Goal: Information Seeking & Learning: Learn about a topic

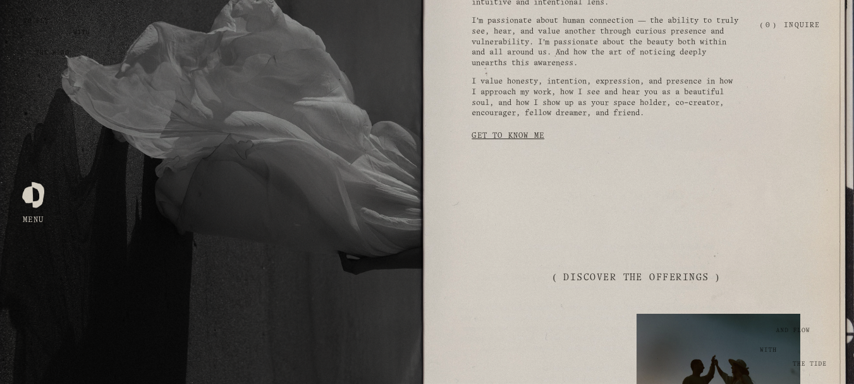
scroll to position [885, 0]
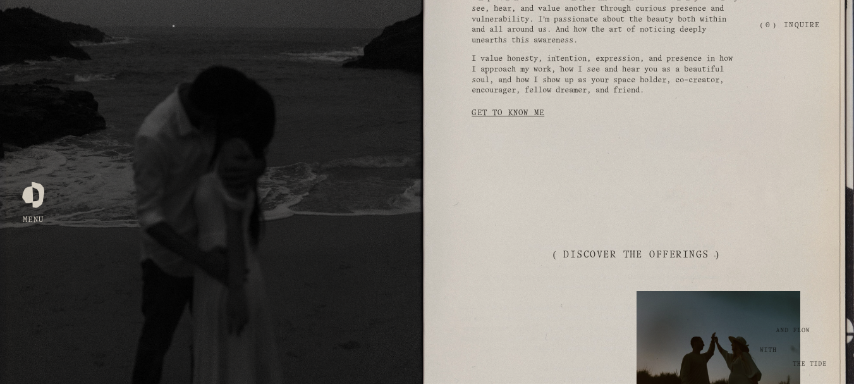
click at [499, 121] on link "Get to Know Me" at bounding box center [508, 113] width 73 height 24
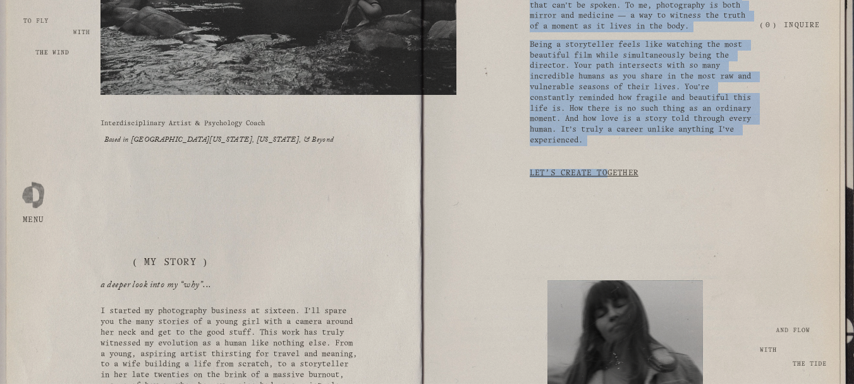
scroll to position [316, 0]
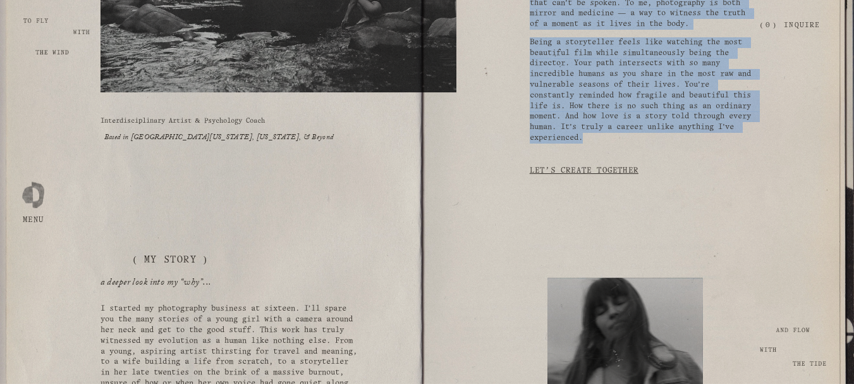
drag, startPoint x: 530, startPoint y: 109, endPoint x: 708, endPoint y: 159, distance: 184.6
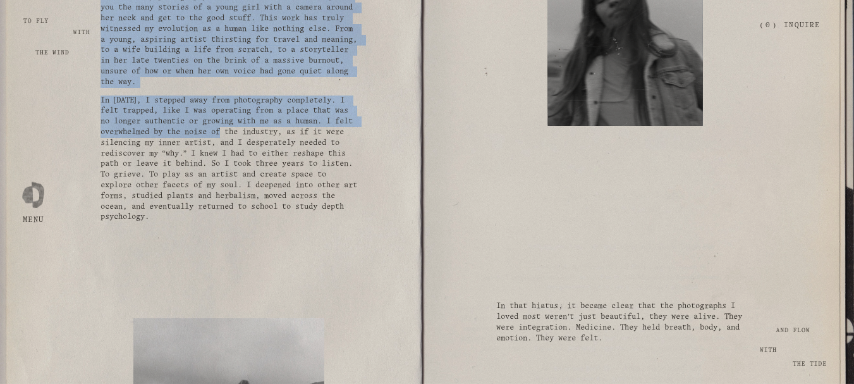
scroll to position [632, 0]
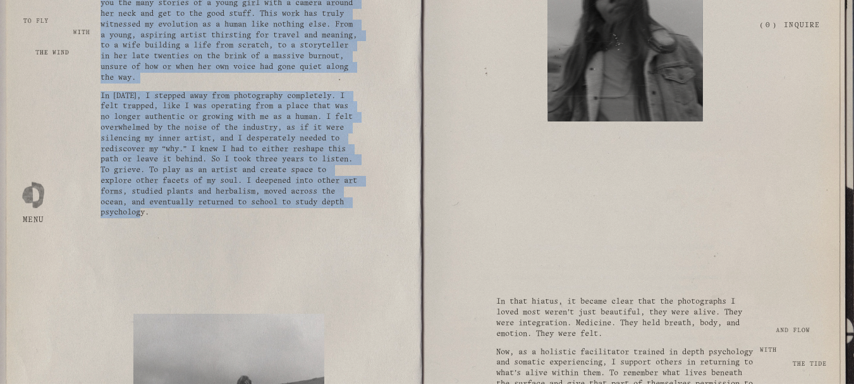
drag, startPoint x: 133, startPoint y: 81, endPoint x: 340, endPoint y: 233, distance: 256.0
copy div "( My story ) a deeper look into my “why”... I started my photography business a…"
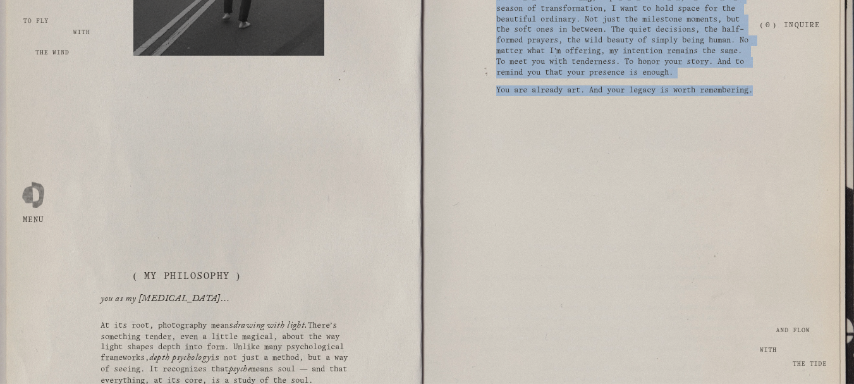
scroll to position [1138, 0]
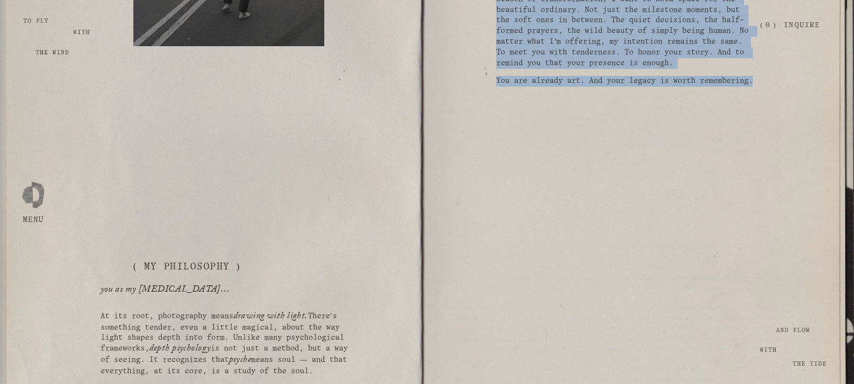
drag, startPoint x: 496, startPoint y: 123, endPoint x: 552, endPoint y: 214, distance: 106.7
copy div "In that hiatus, it became clear that the photographs I loved most weren’t just …"
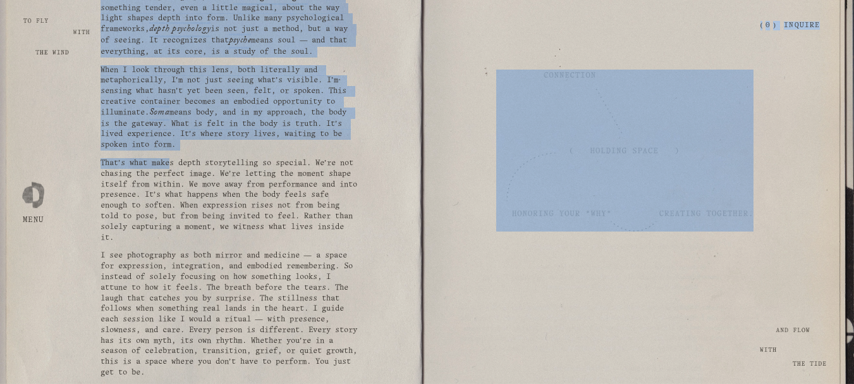
scroll to position [1581, 0]
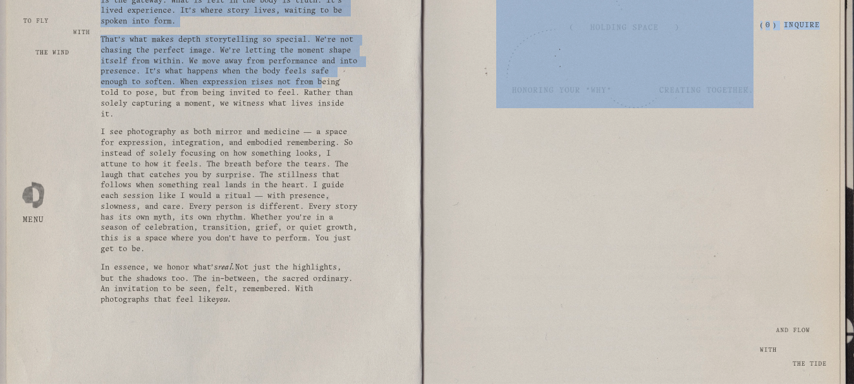
drag, startPoint x: 139, startPoint y: 46, endPoint x: 174, endPoint y: 145, distance: 105.4
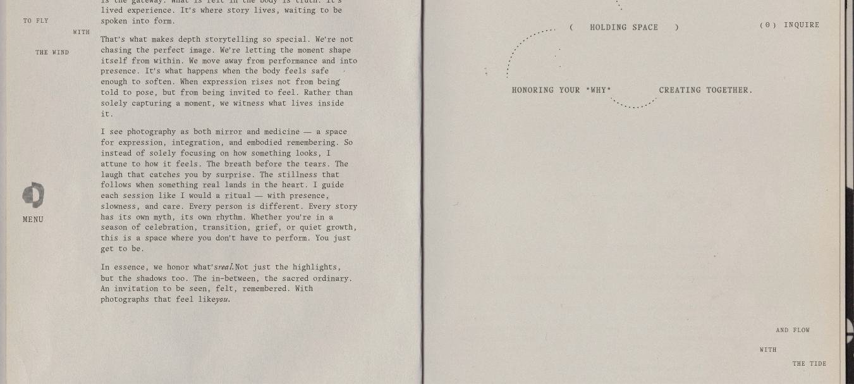
click at [190, 230] on p "I see photography as both mirror and medicine — a space for expression, integra…" at bounding box center [229, 191] width 257 height 128
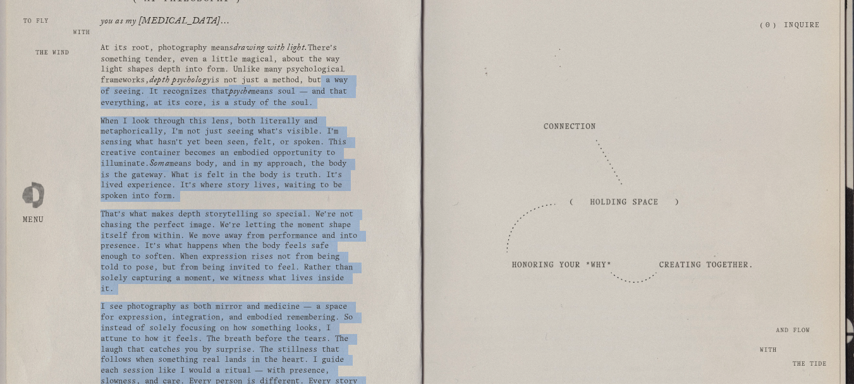
scroll to position [1328, 0]
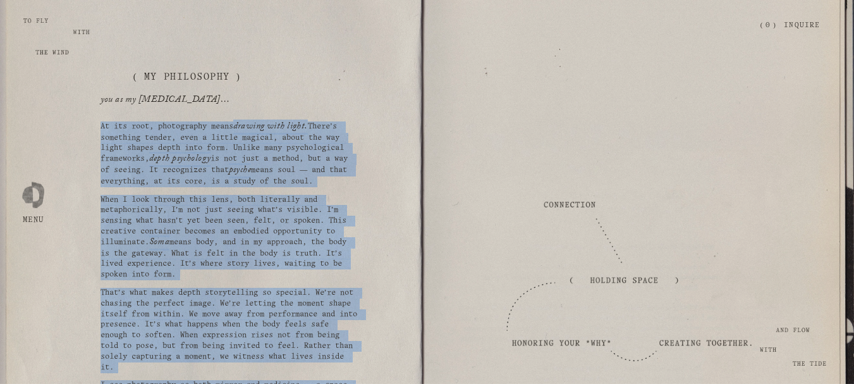
drag, startPoint x: 329, startPoint y: 297, endPoint x: 98, endPoint y: 155, distance: 270.8
click at [98, 155] on div "( My story ) a deeper look into my “why”... I started my photography business a…" at bounding box center [427, 211] width 854 height 1938
copy div "At its root, photography means drawing with light. There’s something tender, ev…"
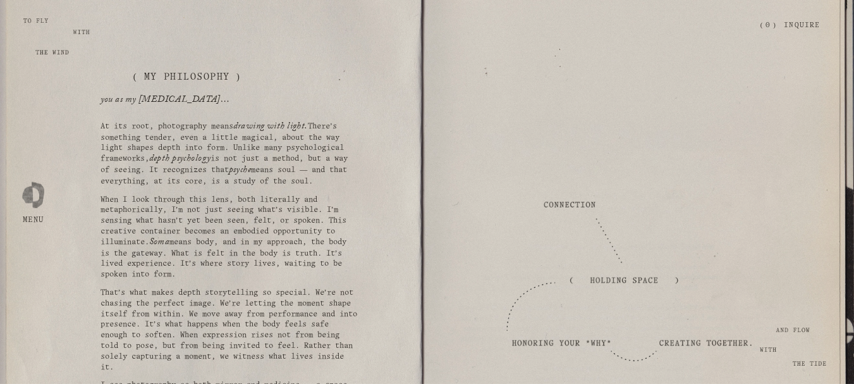
click at [300, 103] on div "( My story ) a deeper look into my “why”... I started my photography business a…" at bounding box center [427, 211] width 854 height 1938
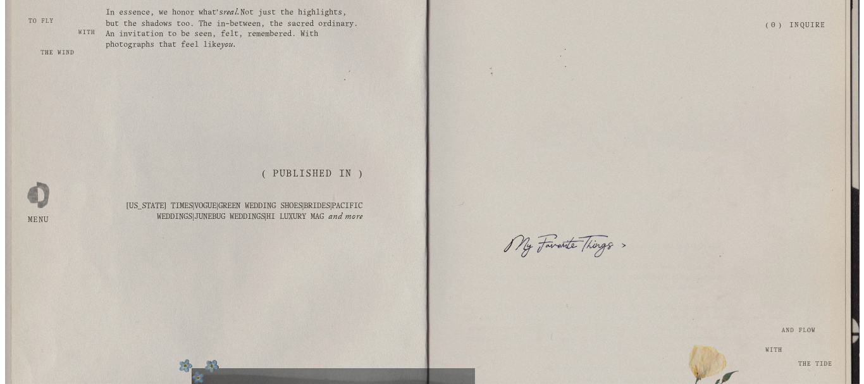
scroll to position [1773, 0]
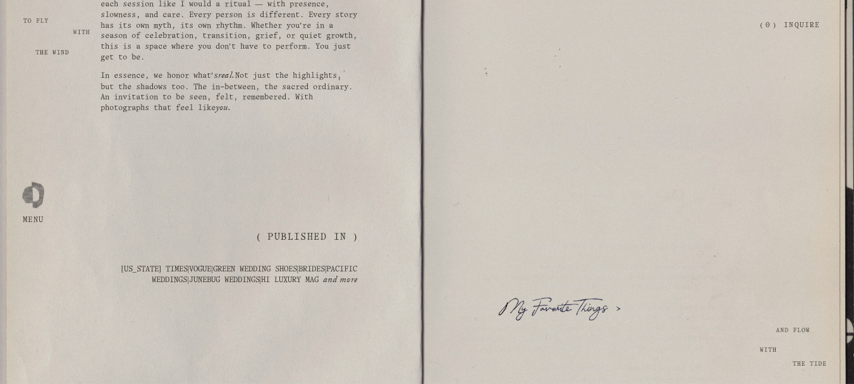
click at [41, 187] on div at bounding box center [33, 192] width 22 height 22
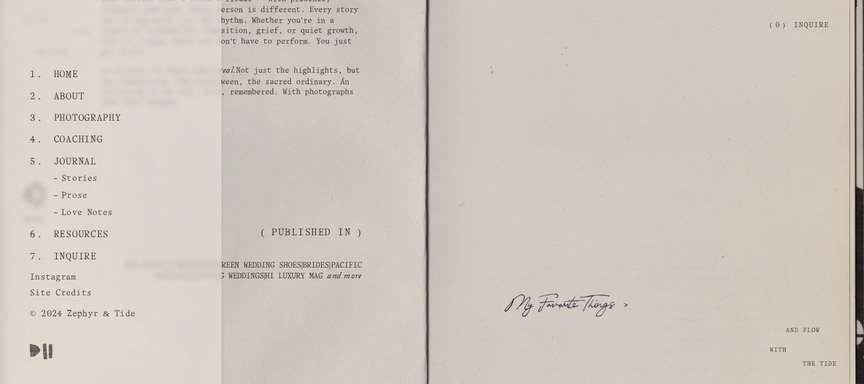
click at [82, 158] on link "Journal" at bounding box center [75, 162] width 52 height 22
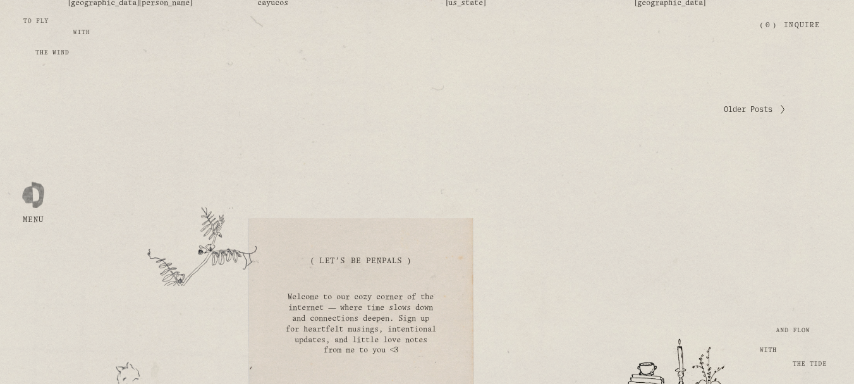
scroll to position [885, 0]
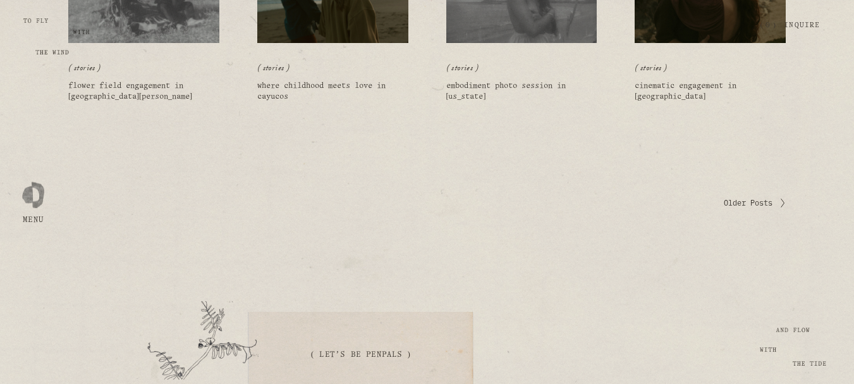
click at [751, 204] on span "Older Posts" at bounding box center [748, 202] width 49 height 11
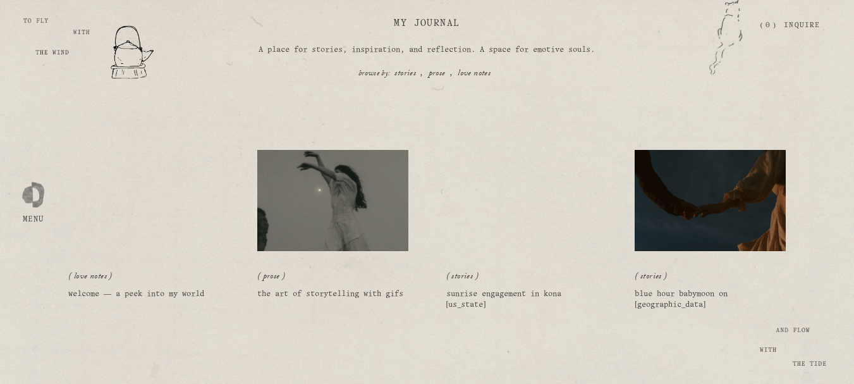
scroll to position [190, 0]
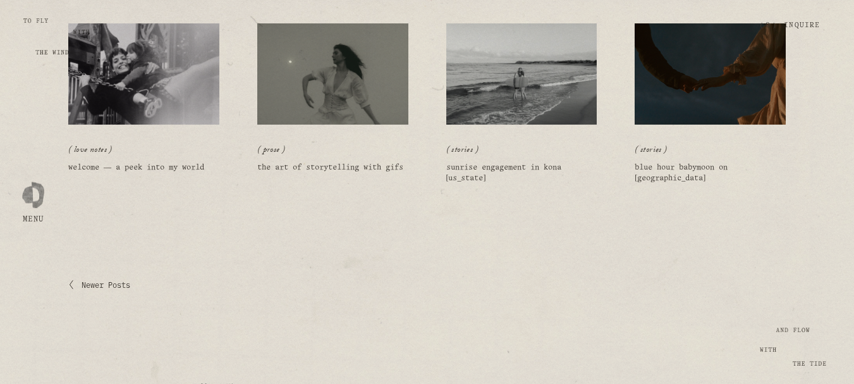
click at [154, 89] on img at bounding box center [144, 74] width 152 height 102
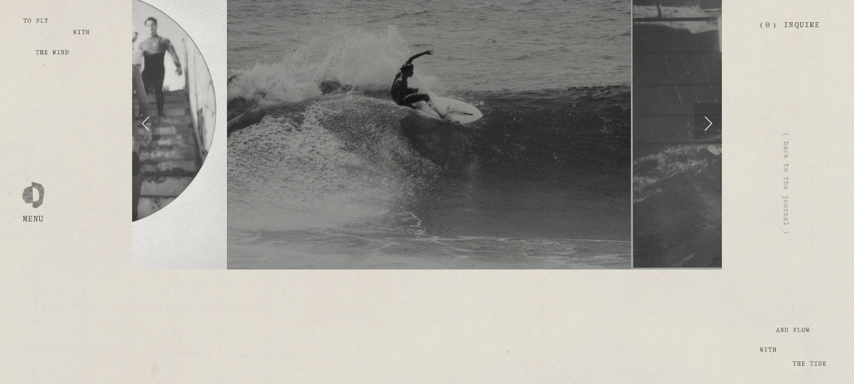
scroll to position [2909, 0]
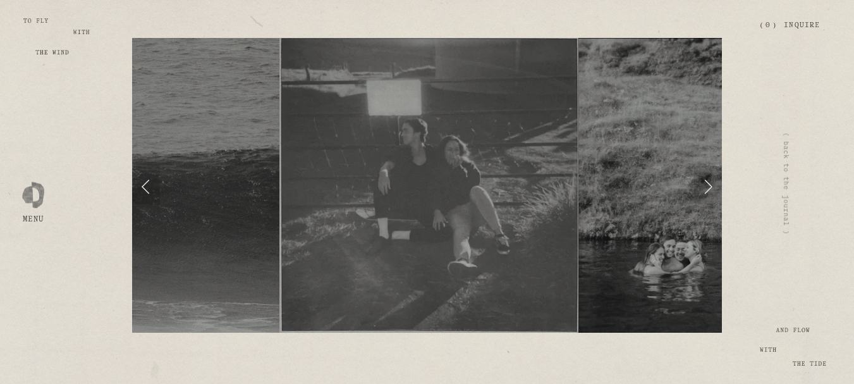
click at [712, 178] on link "Next Slide" at bounding box center [708, 185] width 28 height 38
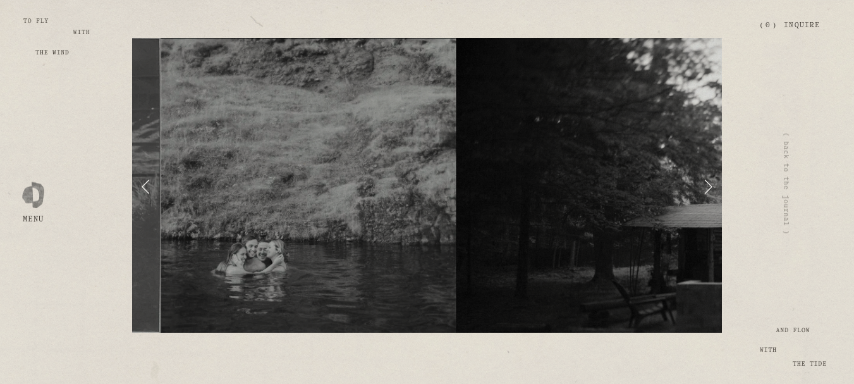
click at [712, 178] on link "Next Slide" at bounding box center [708, 185] width 28 height 38
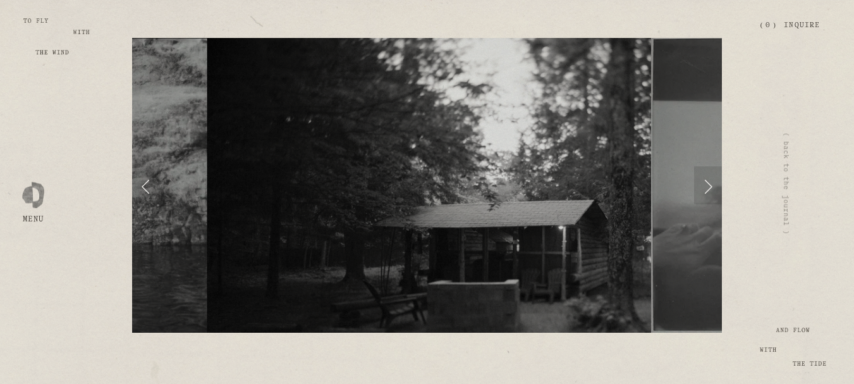
click at [712, 178] on link "Next Slide" at bounding box center [708, 185] width 28 height 38
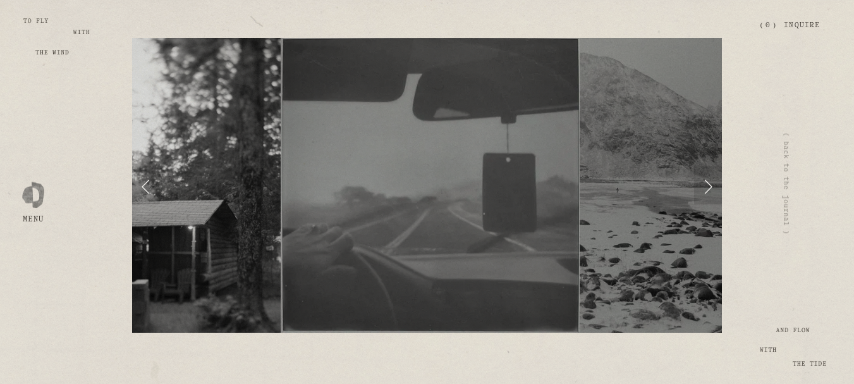
click at [712, 178] on link "Next Slide" at bounding box center [708, 185] width 28 height 38
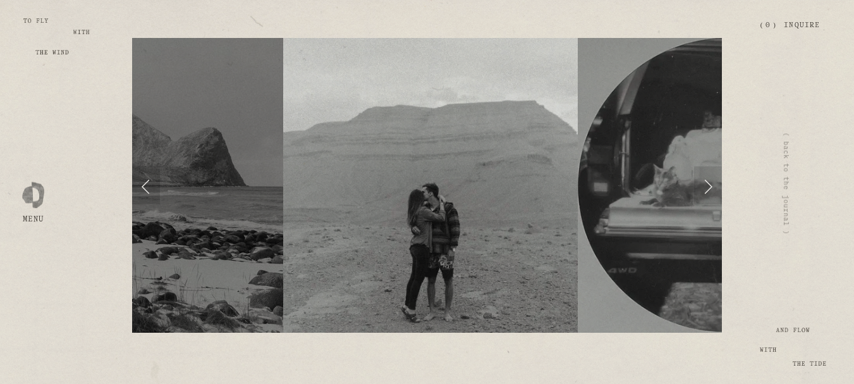
click at [712, 178] on link "Next Slide" at bounding box center [708, 185] width 28 height 38
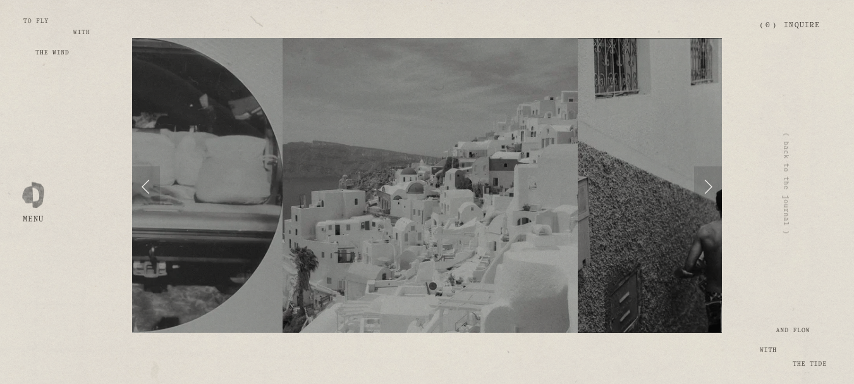
click at [712, 178] on link "Next Slide" at bounding box center [708, 185] width 28 height 38
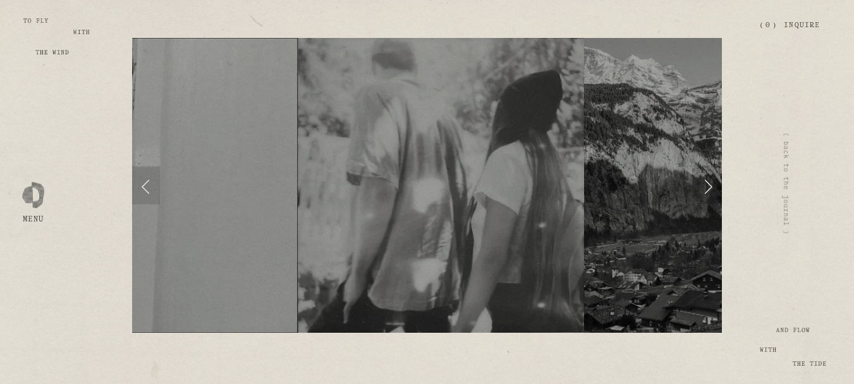
click at [712, 178] on link "Next Slide" at bounding box center [708, 185] width 28 height 38
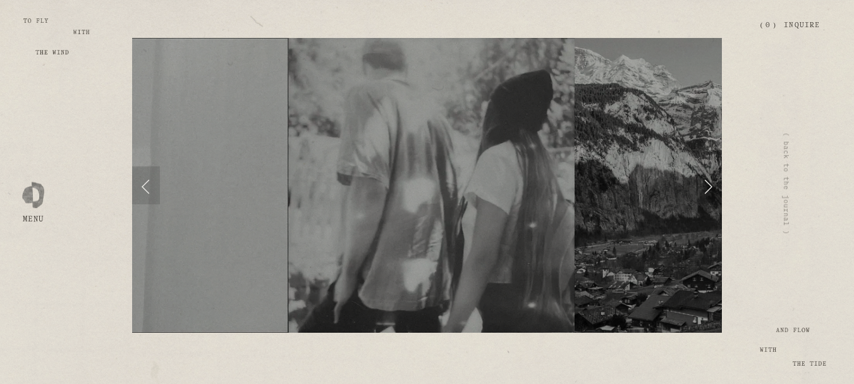
click at [712, 178] on link "Next Slide" at bounding box center [708, 185] width 28 height 38
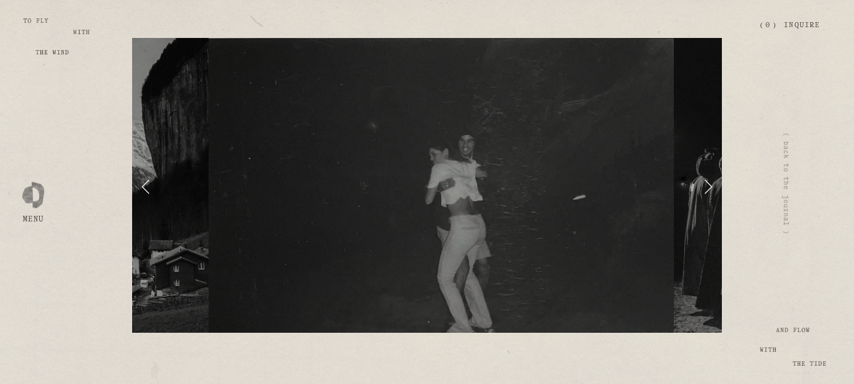
click at [712, 178] on link "Next Slide" at bounding box center [708, 185] width 28 height 38
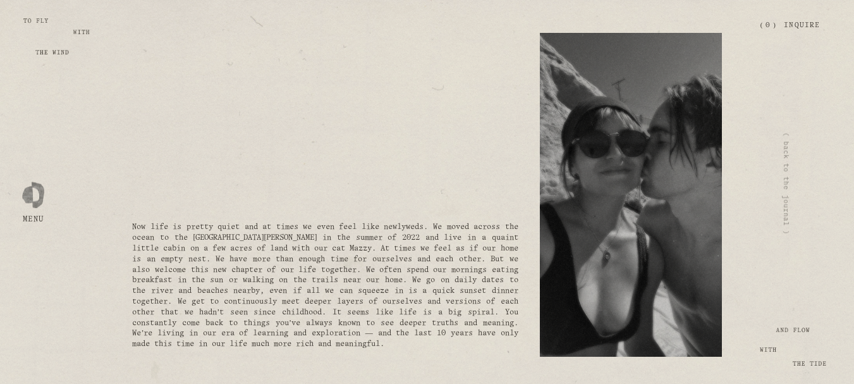
scroll to position [3415, 0]
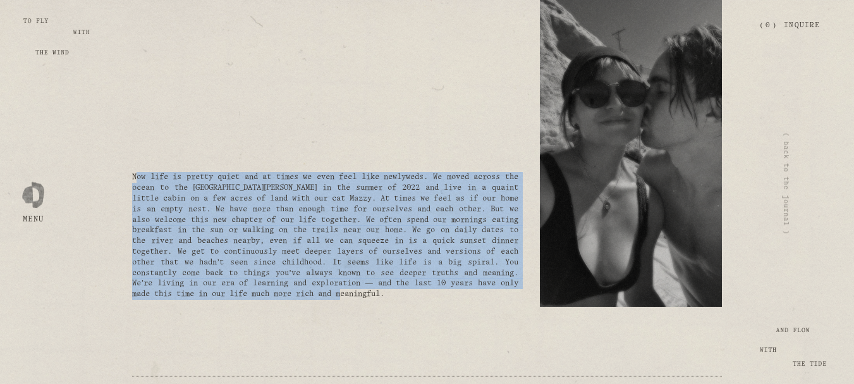
drag, startPoint x: 135, startPoint y: 163, endPoint x: 324, endPoint y: 290, distance: 227.9
click at [324, 290] on p "Now life is pretty quiet and at times we even feel like newlyweds. We moved acr…" at bounding box center [325, 236] width 386 height 128
copy p "ow life is pretty quiet and at times we even feel like newlyweds. We moved acro…"
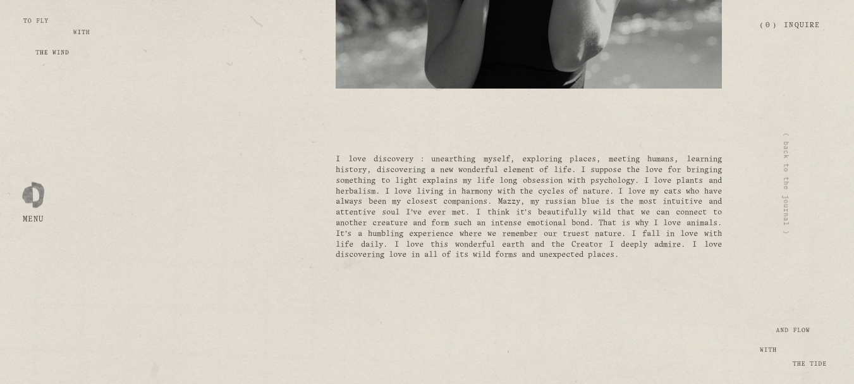
scroll to position [4048, 0]
click at [338, 190] on p "I love discovery : unearthing myself, exploring places, meeting humans, learnin…" at bounding box center [529, 207] width 386 height 106
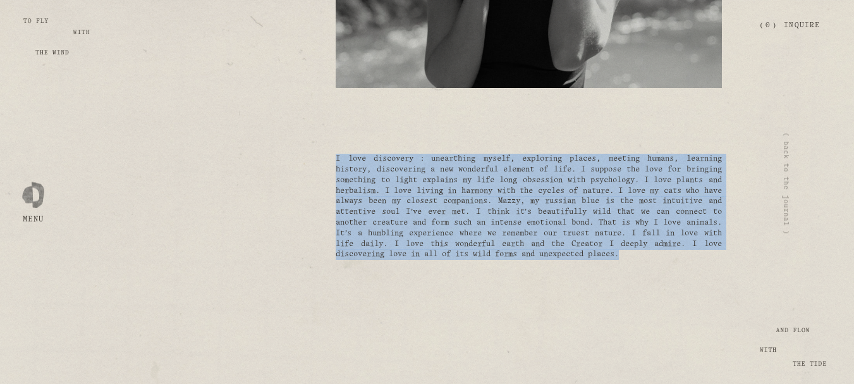
drag, startPoint x: 336, startPoint y: 150, endPoint x: 434, endPoint y: 256, distance: 144.1
click at [434, 256] on p "I love discovery : unearthing myself, exploring places, meeting humans, learnin…" at bounding box center [529, 207] width 386 height 106
copy p "I love discovery : unearthing myself, exploring places, meeting humans, learnin…"
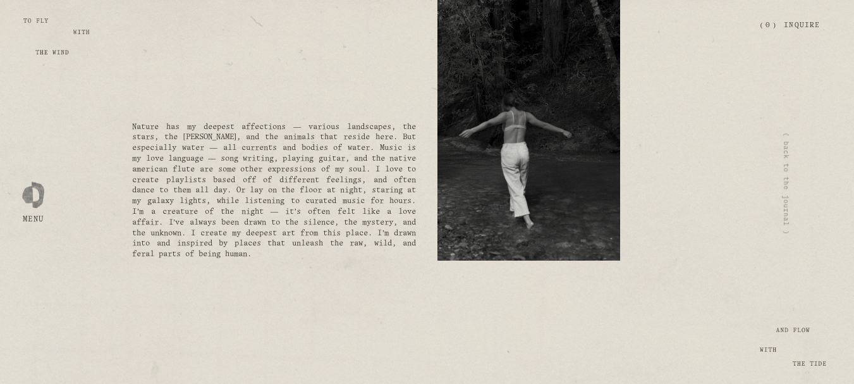
scroll to position [4933, 0]
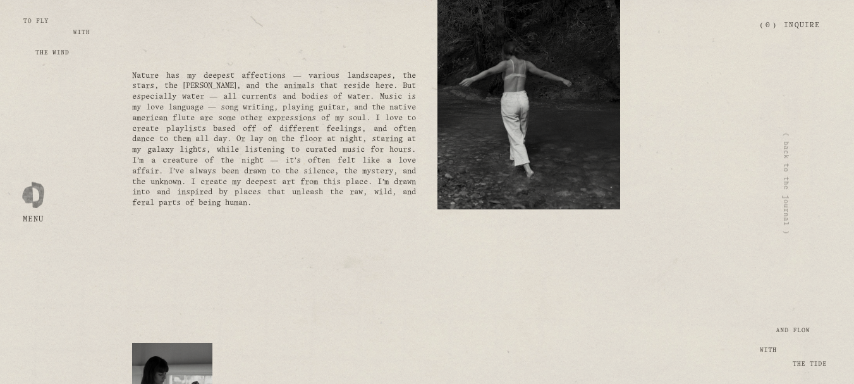
click at [183, 69] on div "Nature has my deepest affections — various landscapes, the stars, the [PERSON_N…" at bounding box center [273, 139] width 305 height 159
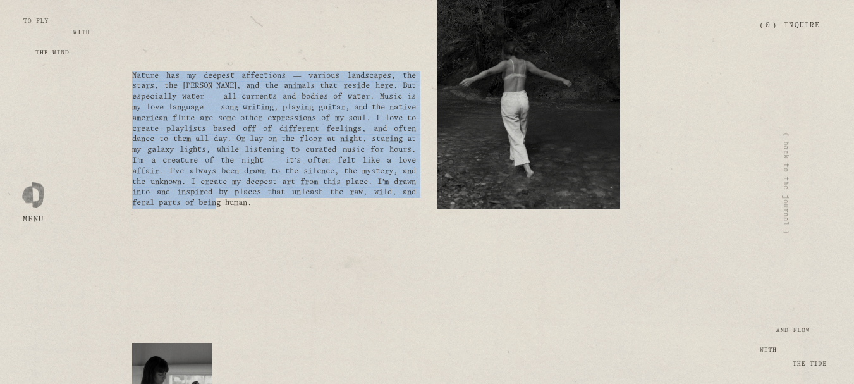
drag, startPoint x: 132, startPoint y: 75, endPoint x: 347, endPoint y: 169, distance: 234.2
click at [410, 203] on p "Nature has my deepest affections — various landscapes, the stars, the [PERSON_N…" at bounding box center [274, 140] width 284 height 138
copy p "Nature has my deepest affections — various landscapes, the stars, the [PERSON_N…"
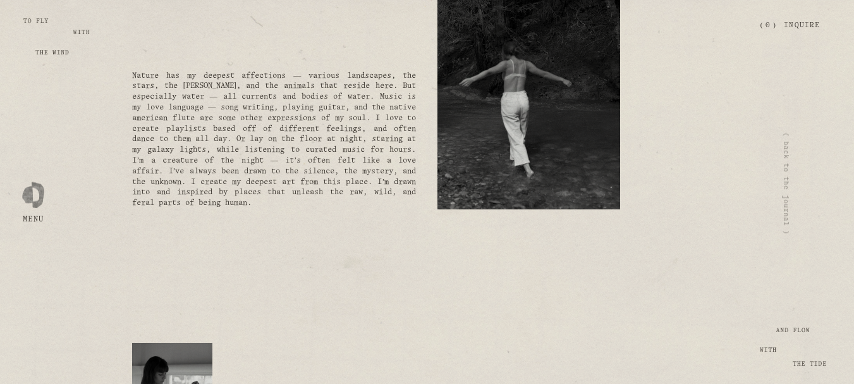
click at [303, 257] on div at bounding box center [426, 276] width 611 height 112
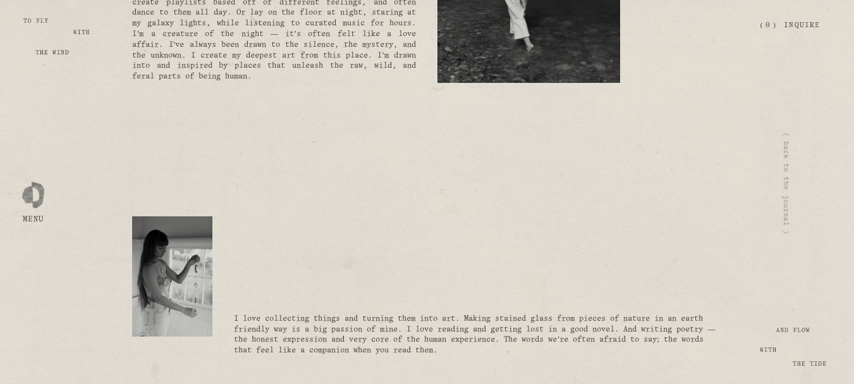
scroll to position [5186, 0]
